Goal: Task Accomplishment & Management: Manage account settings

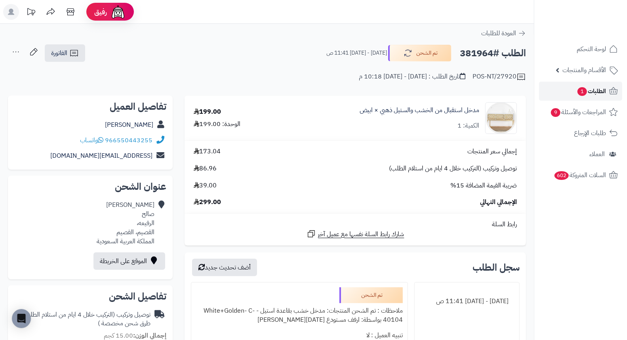
click at [582, 92] on span "1" at bounding box center [583, 91] width 10 height 9
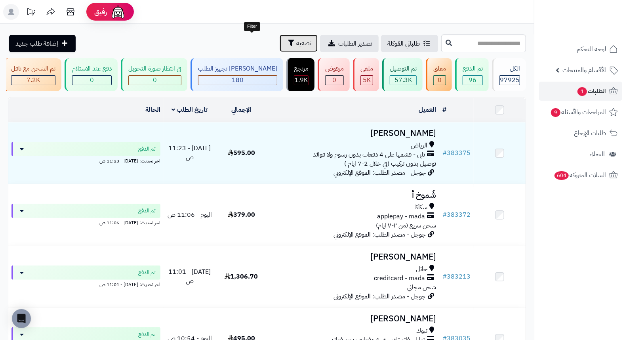
click at [280, 48] on button "تصفية" at bounding box center [299, 42] width 38 height 17
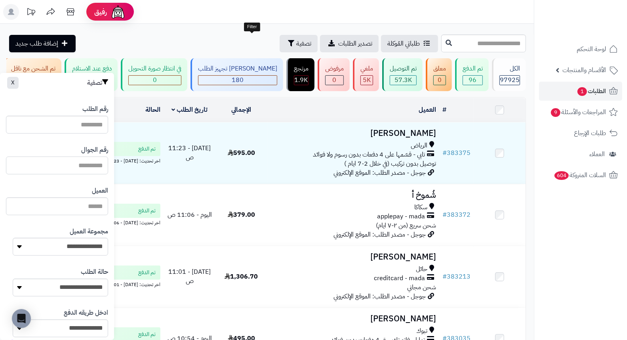
click at [82, 168] on input "text" at bounding box center [57, 165] width 102 height 18
type input "*********"
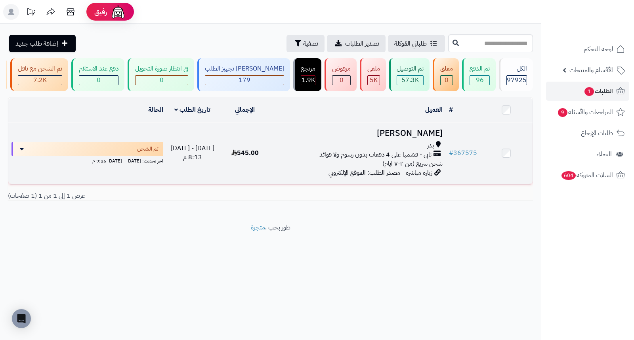
click at [421, 138] on h3 "خالد الحربي" at bounding box center [358, 133] width 168 height 9
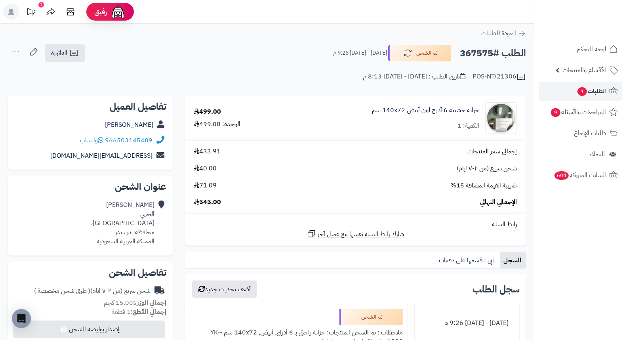
click at [475, 51] on h2 "الطلب #367575" at bounding box center [493, 53] width 66 height 16
copy h2 "367575"
click at [596, 92] on span "الطلبات 1" at bounding box center [591, 91] width 29 height 11
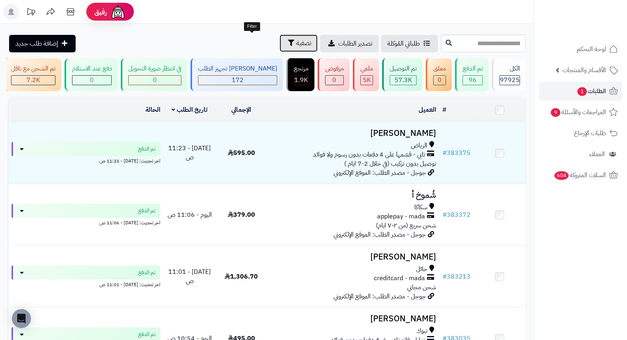
click at [296, 45] on span "تصفية" at bounding box center [303, 43] width 15 height 10
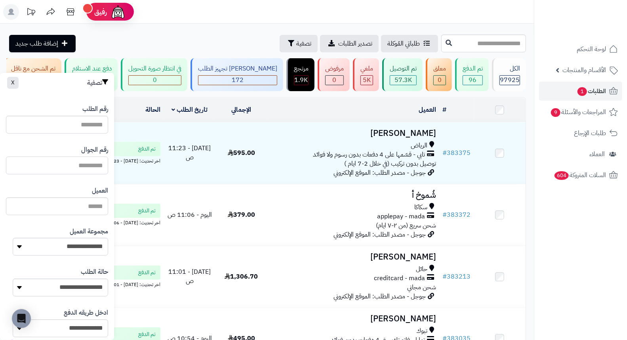
click at [86, 164] on input "text" at bounding box center [57, 165] width 102 height 18
paste input "*********"
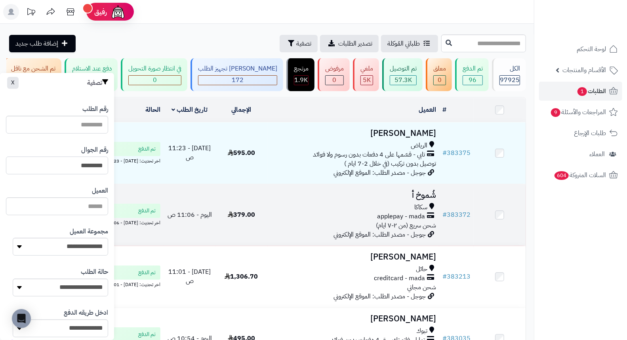
type input "*********"
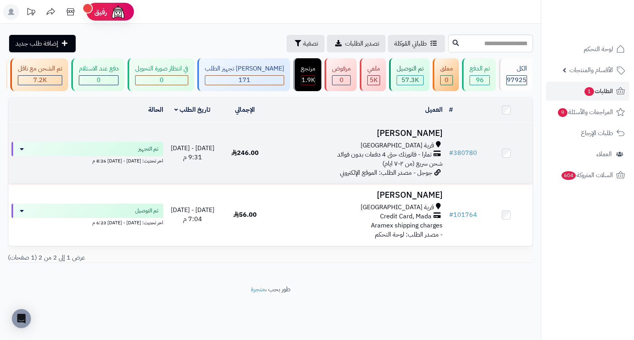
click at [427, 138] on h3 "[PERSON_NAME]" at bounding box center [358, 133] width 168 height 9
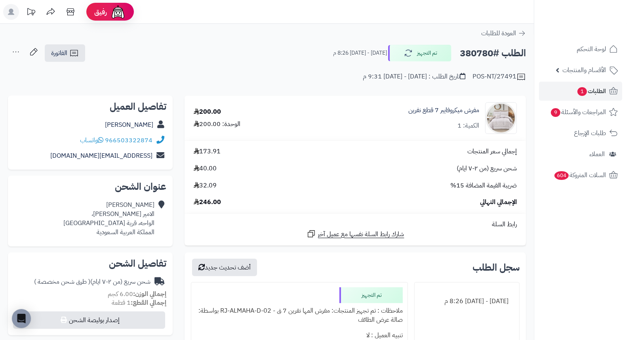
click at [470, 55] on h2 "الطلب #380780" at bounding box center [493, 53] width 66 height 16
copy h2 "380780"
click at [326, 159] on div "إجمالي سعر المنتجات 173.91 شحن سريع (من ٢-٧ ايام) 40.00 ضريبة القيمة المضافة 15…" at bounding box center [355, 177] width 335 height 60
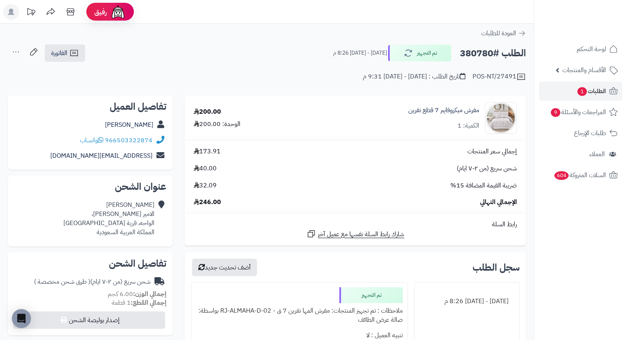
click at [318, 156] on div "إجمالي سعر المنتجات 173.91 شحن سريع (من ٢-٧ ايام) 40.00 ضريبة القيمة المضافة 15…" at bounding box center [355, 177] width 335 height 60
click at [596, 88] on span "الطلبات 1" at bounding box center [591, 91] width 29 height 11
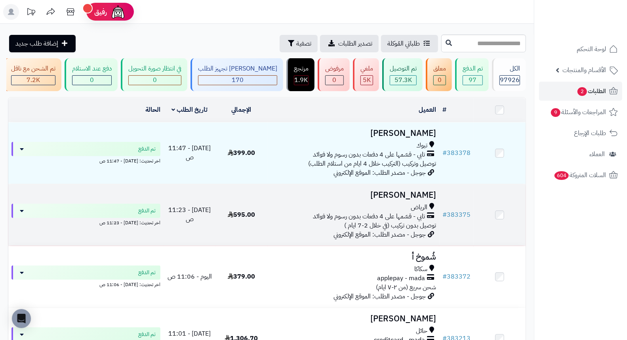
click at [405, 200] on h3 "[PERSON_NAME]" at bounding box center [354, 195] width 166 height 9
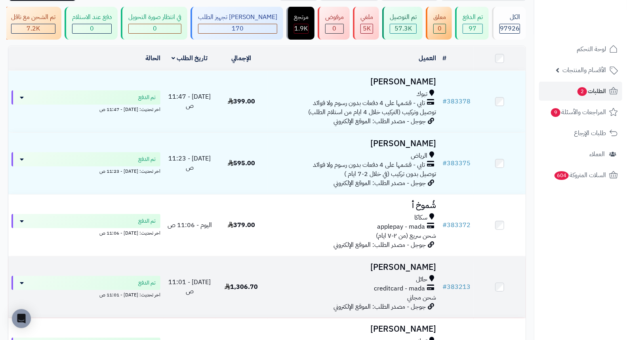
scroll to position [132, 0]
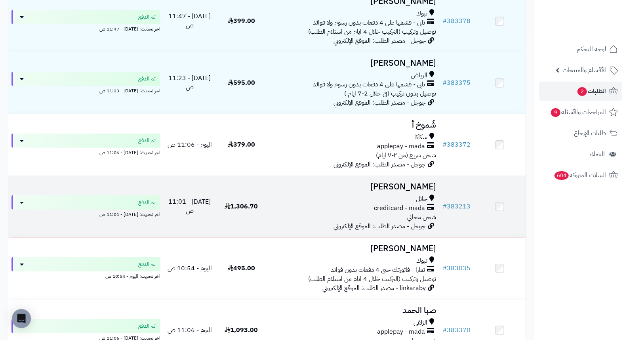
click at [429, 191] on h3 "[PERSON_NAME]" at bounding box center [354, 186] width 166 height 9
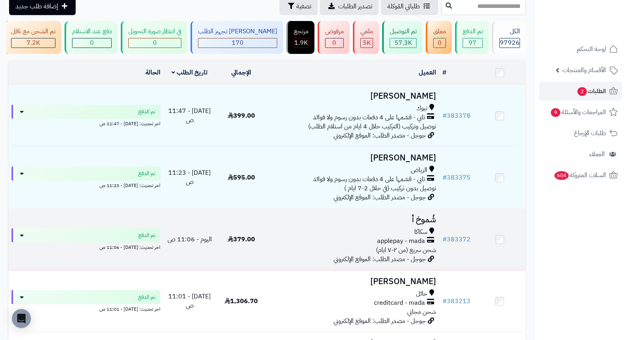
scroll to position [88, 0]
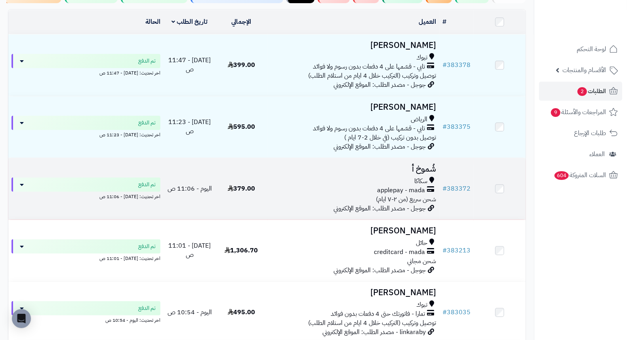
click at [429, 174] on h3 "شُموخ أ" at bounding box center [354, 168] width 166 height 9
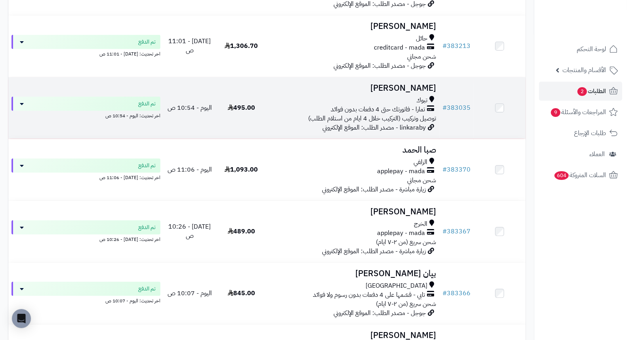
scroll to position [308, 0]
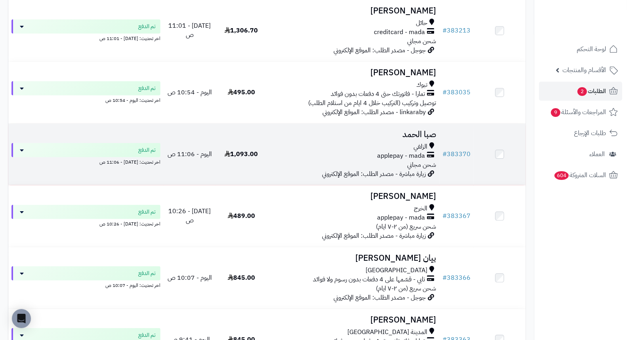
click at [412, 138] on h3 "صبا الحمد" at bounding box center [354, 134] width 166 height 9
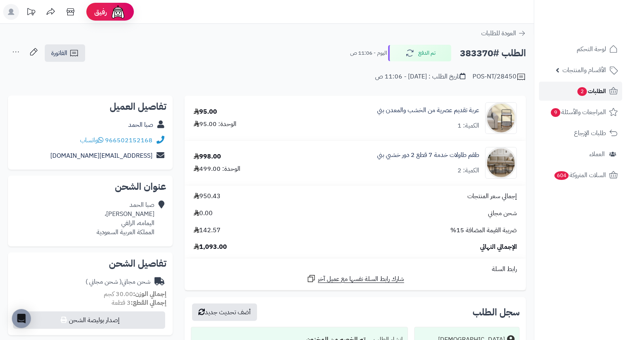
click at [599, 89] on span "الطلبات 2" at bounding box center [591, 91] width 29 height 11
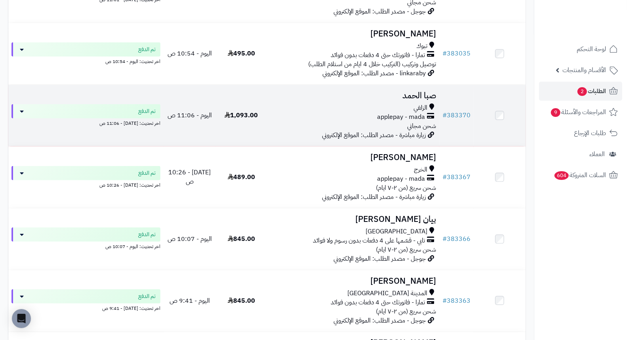
scroll to position [352, 0]
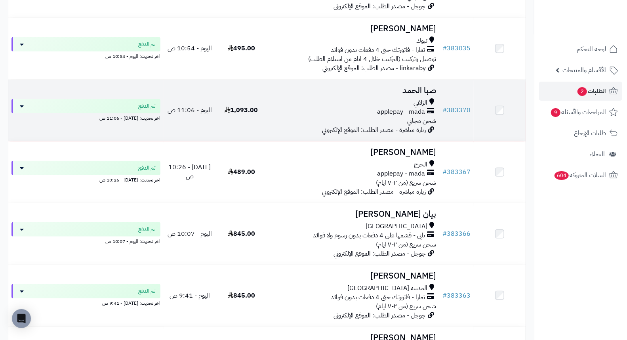
click at [418, 95] on h3 "صبا الحمد" at bounding box center [354, 90] width 166 height 9
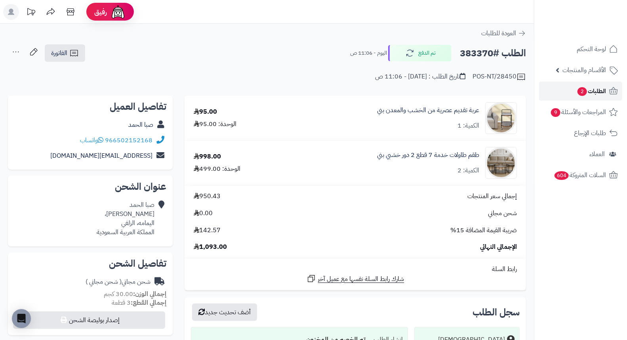
click at [595, 90] on span "الطلبات 2" at bounding box center [591, 91] width 29 height 11
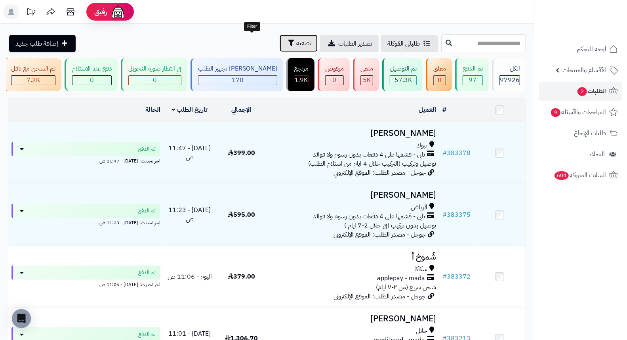
click at [280, 48] on button "تصفية" at bounding box center [299, 42] width 38 height 17
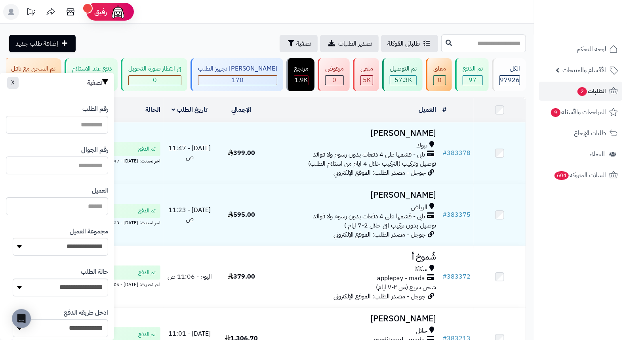
paste input "*********"
type input "*********"
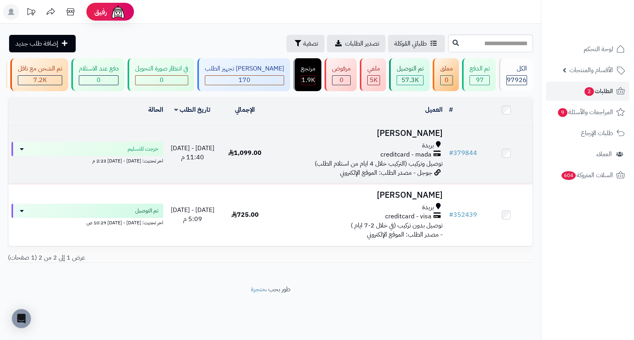
click at [425, 138] on h3 "ابراهيم البندر" at bounding box center [358, 133] width 168 height 9
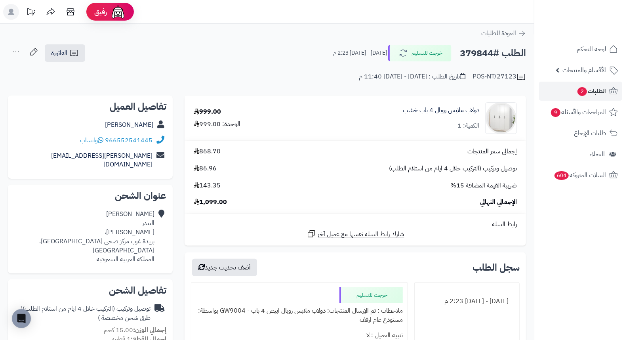
click at [468, 54] on h2 "الطلب #379844" at bounding box center [493, 53] width 66 height 16
copy h2 "379844"
click at [257, 75] on div "POS-NT/27123 تاريخ الطلب : السبت - ٢٧ سبتمبر ٢٠٢٥ - 11:40 م" at bounding box center [267, 72] width 518 height 19
click at [593, 88] on span "الطلبات 2" at bounding box center [591, 91] width 29 height 11
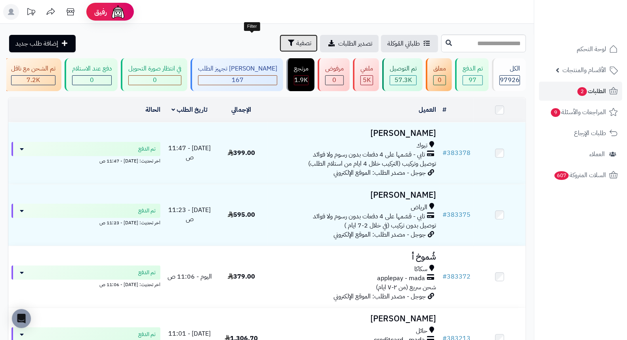
click at [296, 44] on span "تصفية" at bounding box center [303, 43] width 15 height 10
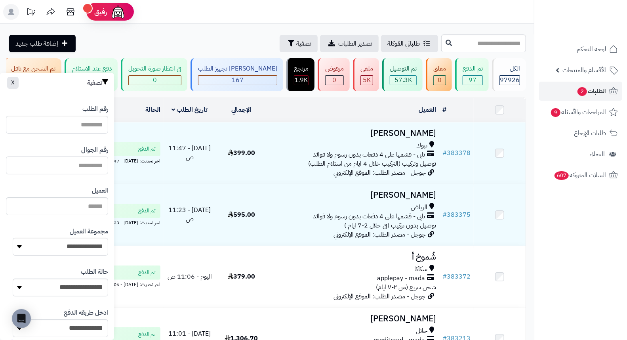
paste input "*********"
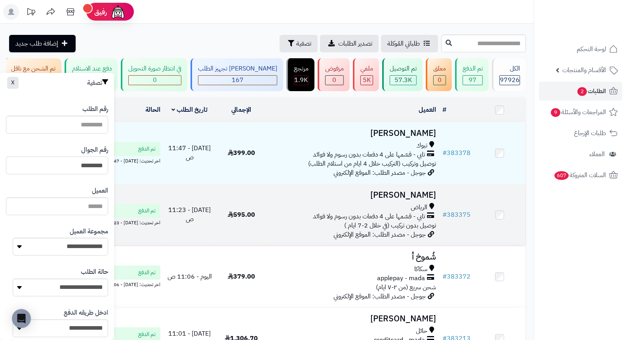
type input "*********"
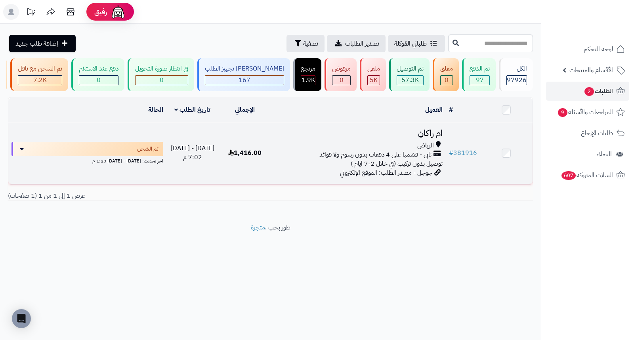
click at [442, 138] on h3 "ام راكان" at bounding box center [358, 133] width 168 height 9
